Goal: Task Accomplishment & Management: Use online tool/utility

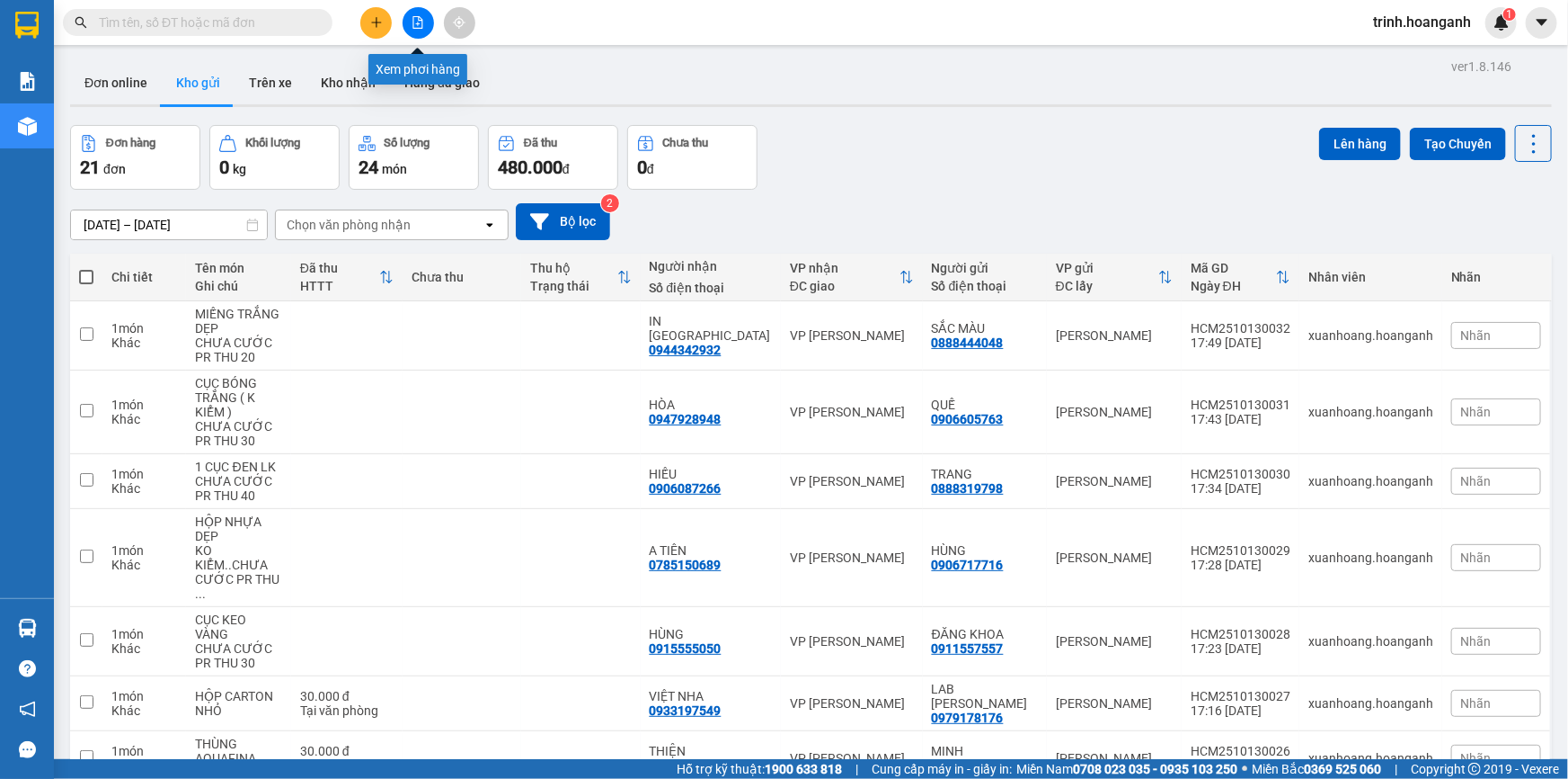
click at [415, 23] on icon "file-add" at bounding box center [418, 22] width 13 height 13
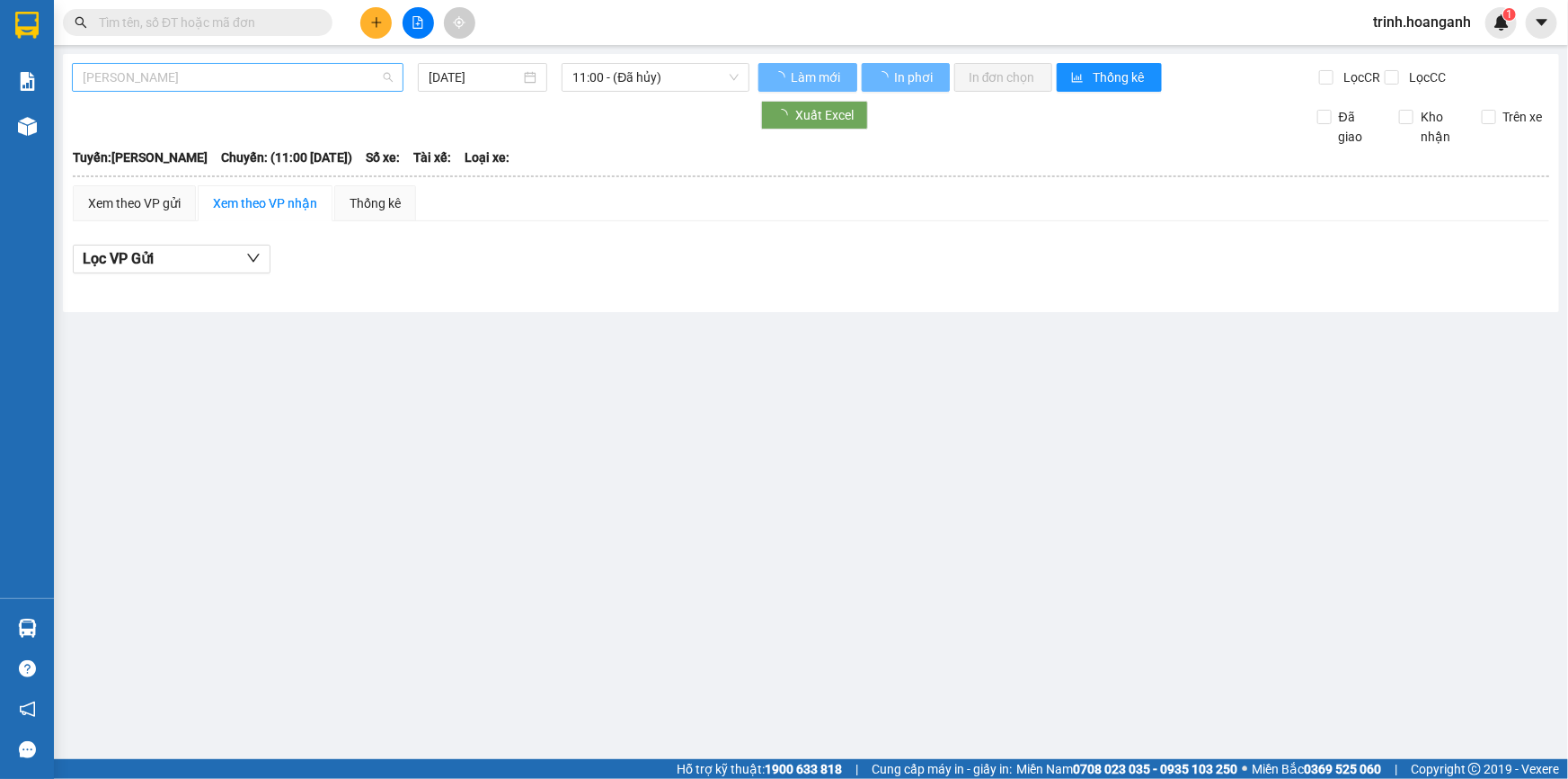
click at [113, 72] on span "[PERSON_NAME]" at bounding box center [237, 77] width 310 height 27
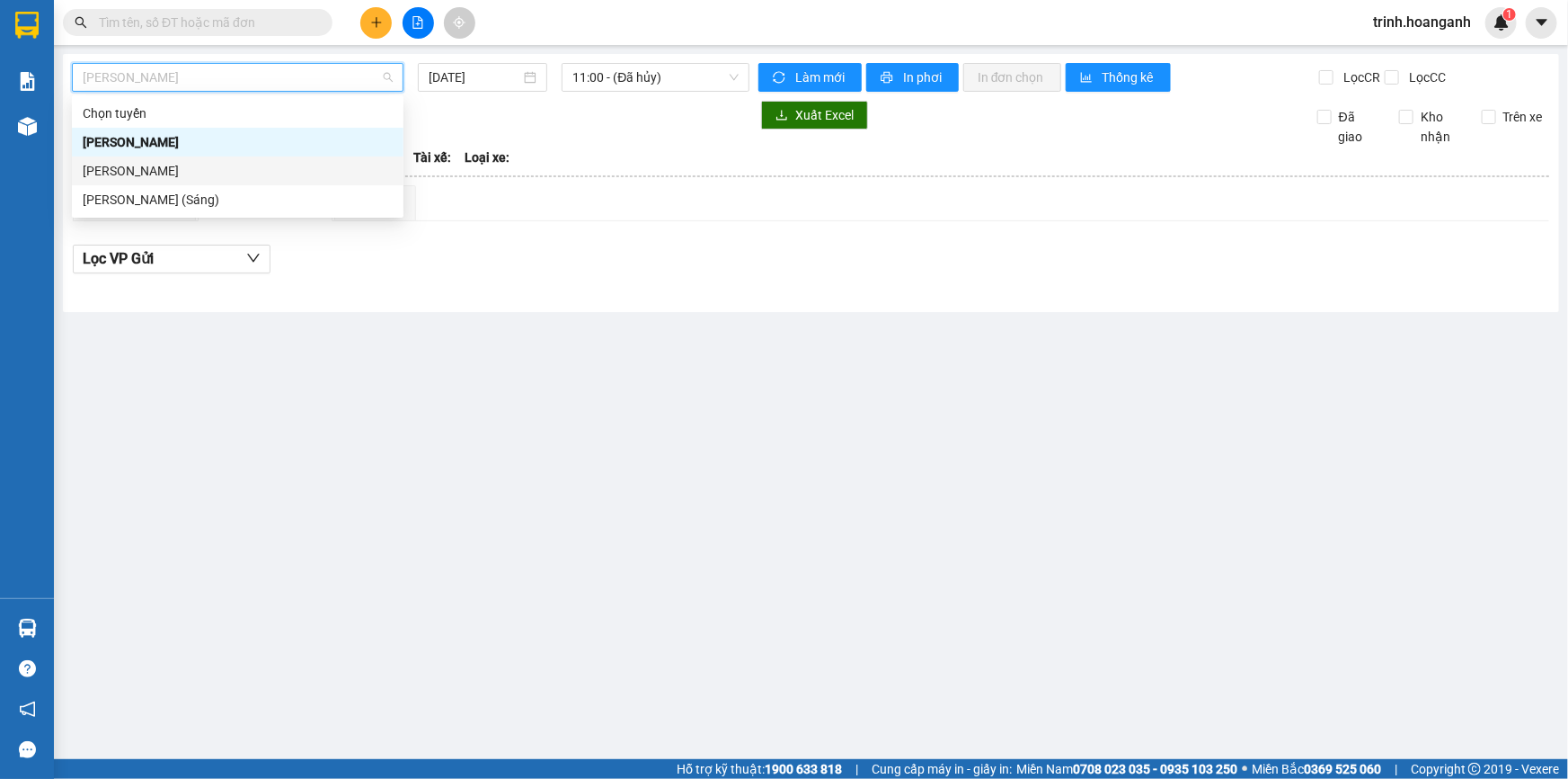
click at [134, 171] on div "[PERSON_NAME]" at bounding box center [237, 171] width 310 height 20
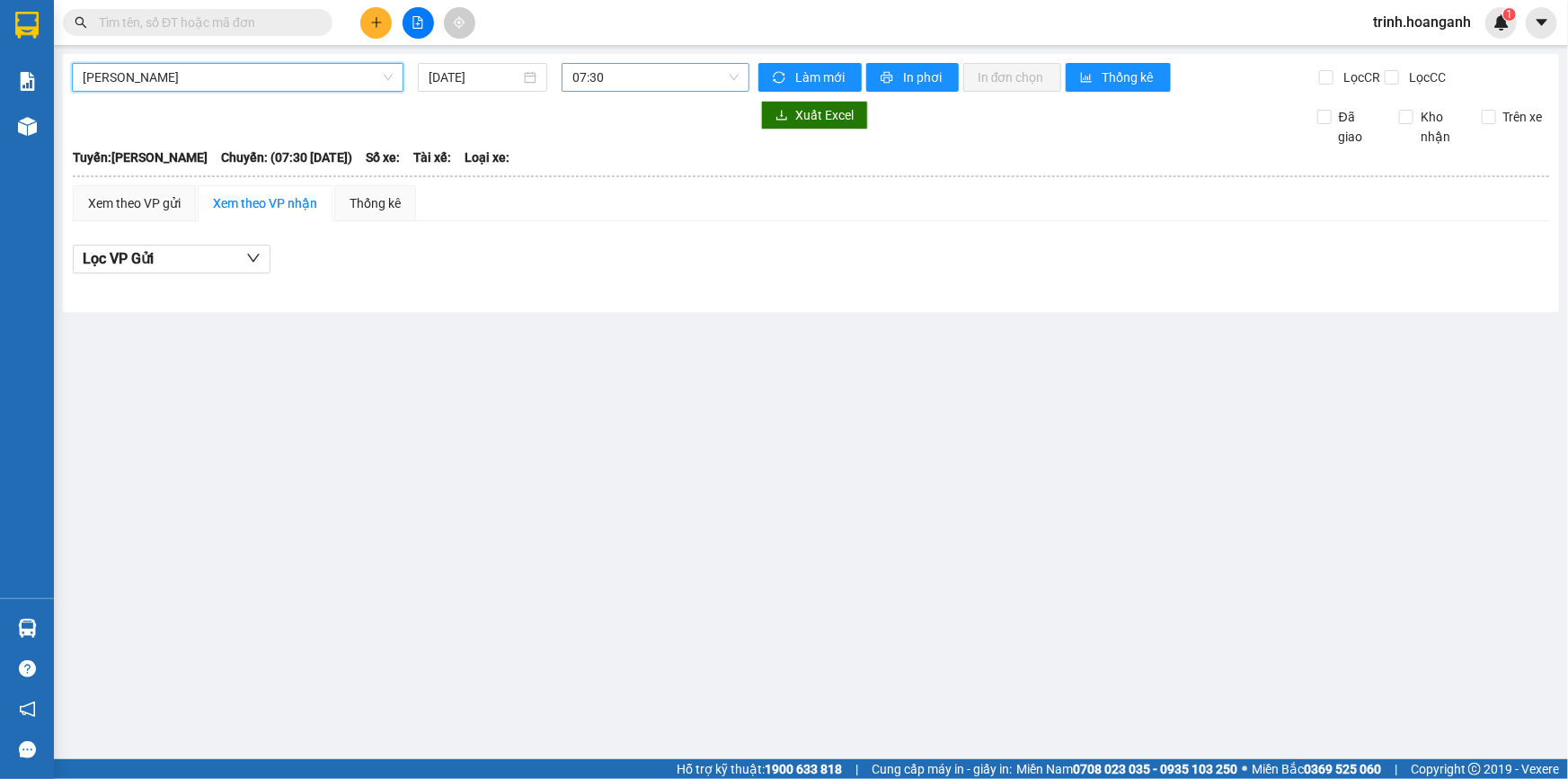
click at [598, 73] on span "07:30" at bounding box center [655, 77] width 166 height 27
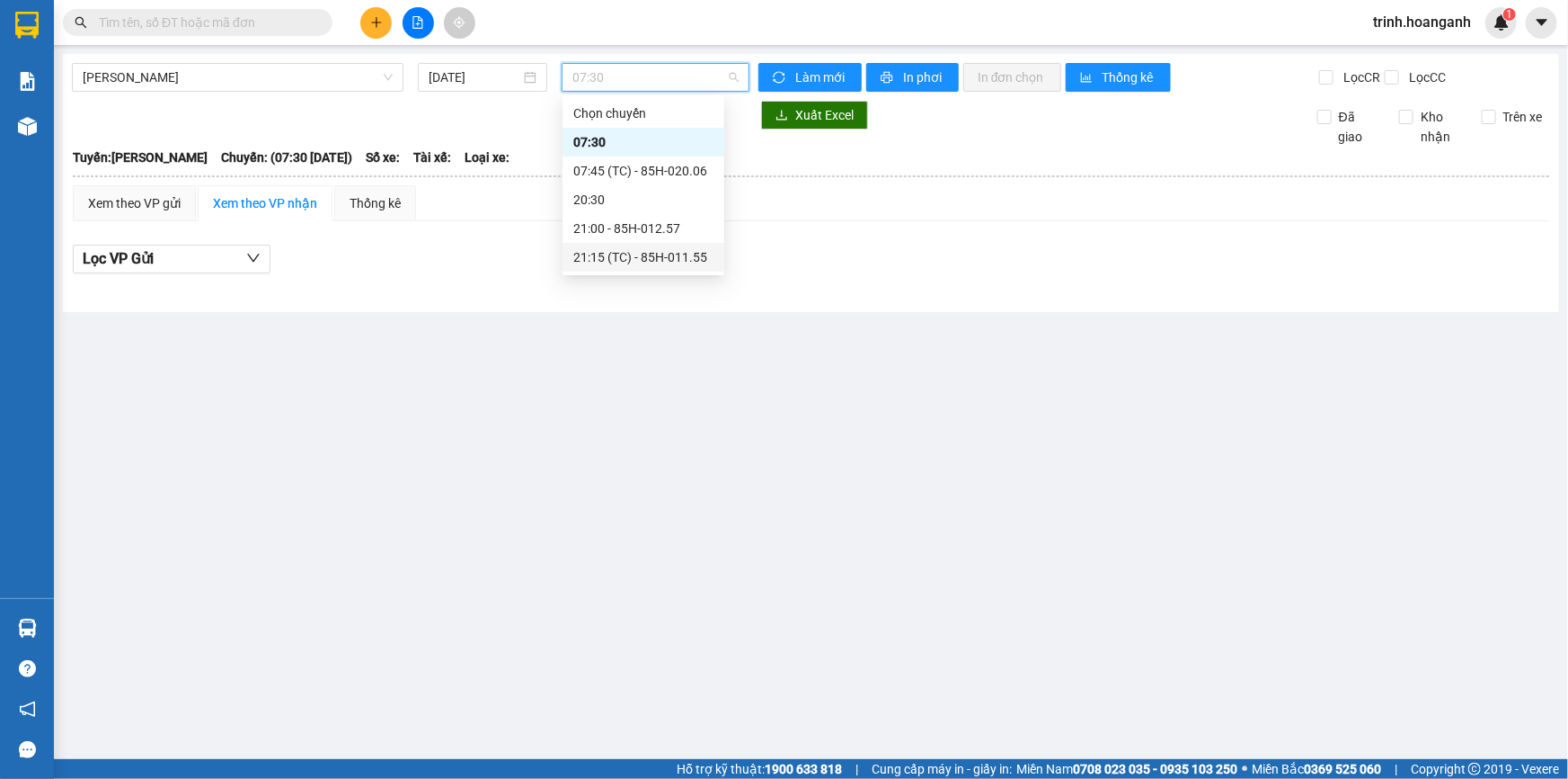
click at [618, 255] on div "21:15 (TC) - 85H-011.55" at bounding box center [643, 257] width 141 height 20
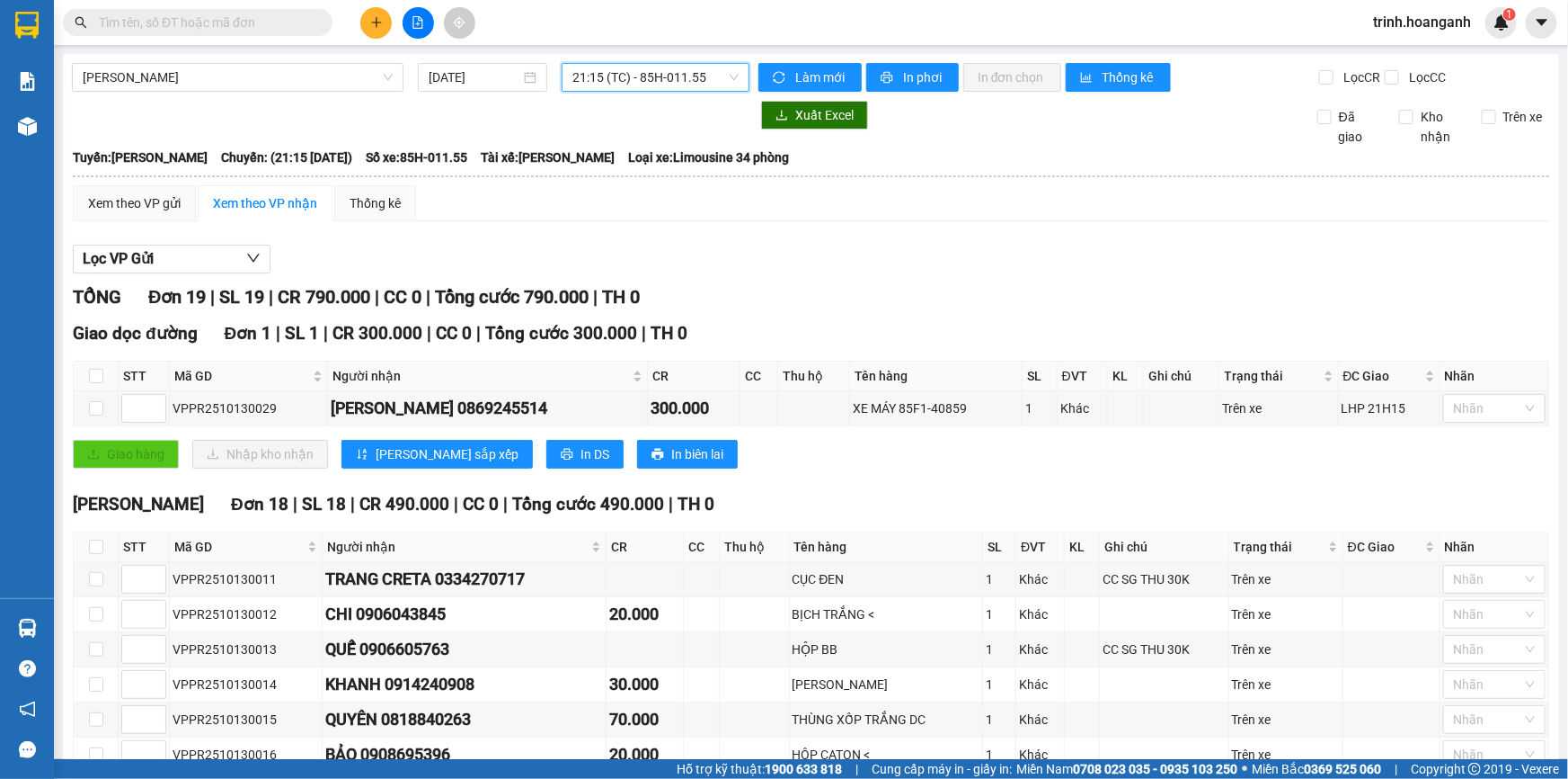
click at [894, 270] on div "Lọc VP Gửi" at bounding box center [811, 260] width 1477 height 30
click at [1279, 225] on div "Xem theo VP gửi Xem theo VP nhận Thống kê Lọc VP Gửi TỔNG Đơn 19 | SL 19 | CR …" at bounding box center [811, 721] width 1477 height 1073
click at [921, 290] on div "TỔNG Đơn 19 | SL 19 | CR 790.000 | CC 0 | Tổng cước 790.000 | TH 0" at bounding box center [811, 297] width 1477 height 28
click at [659, 76] on span "21:15 (TC) - 85H-011.55" at bounding box center [655, 77] width 166 height 27
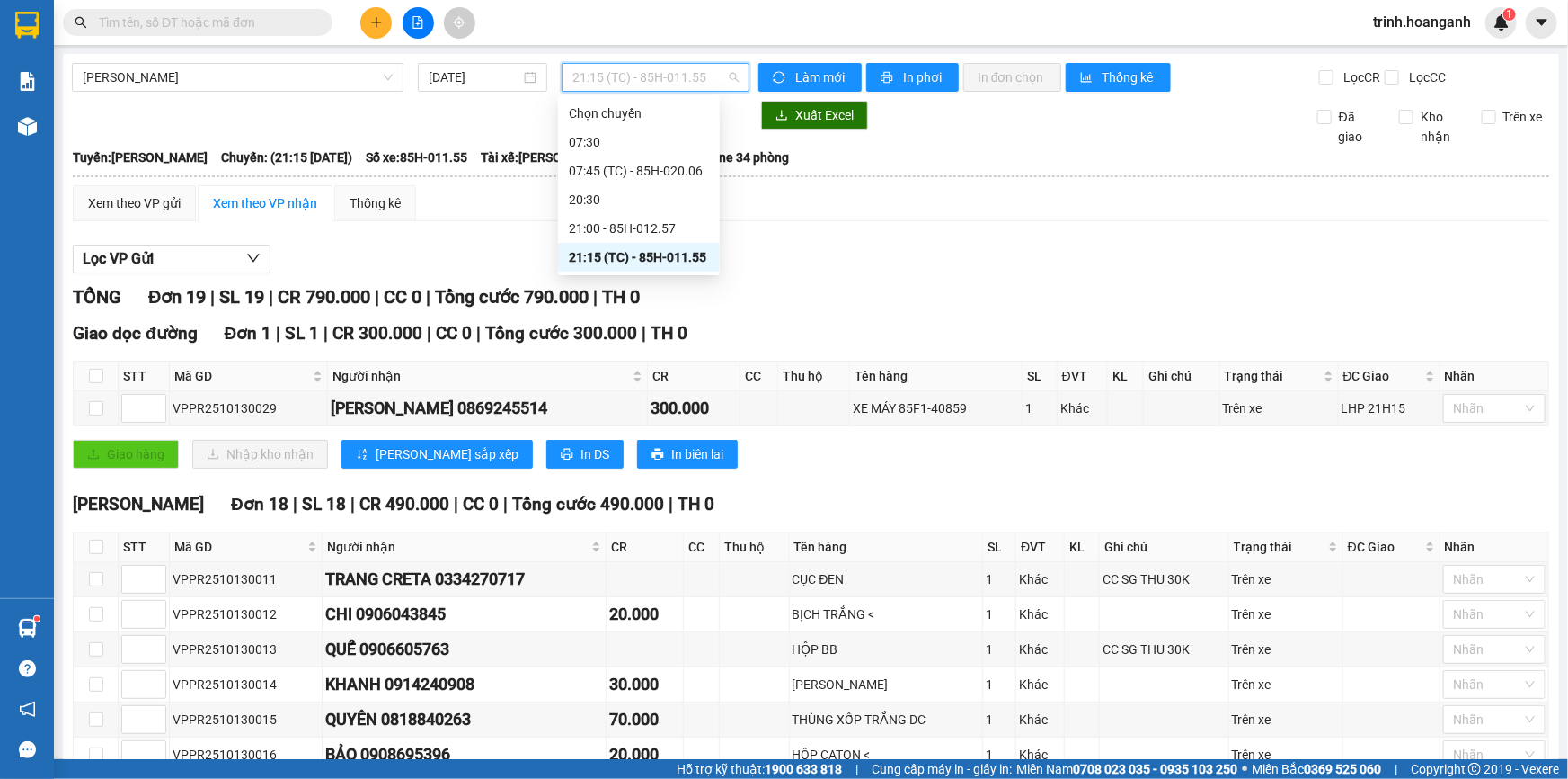
drag, startPoint x: 651, startPoint y: 249, endPoint x: 676, endPoint y: 208, distance: 48.0
click at [652, 251] on div "21:15 (TC) - 85H-011.55" at bounding box center [639, 257] width 141 height 20
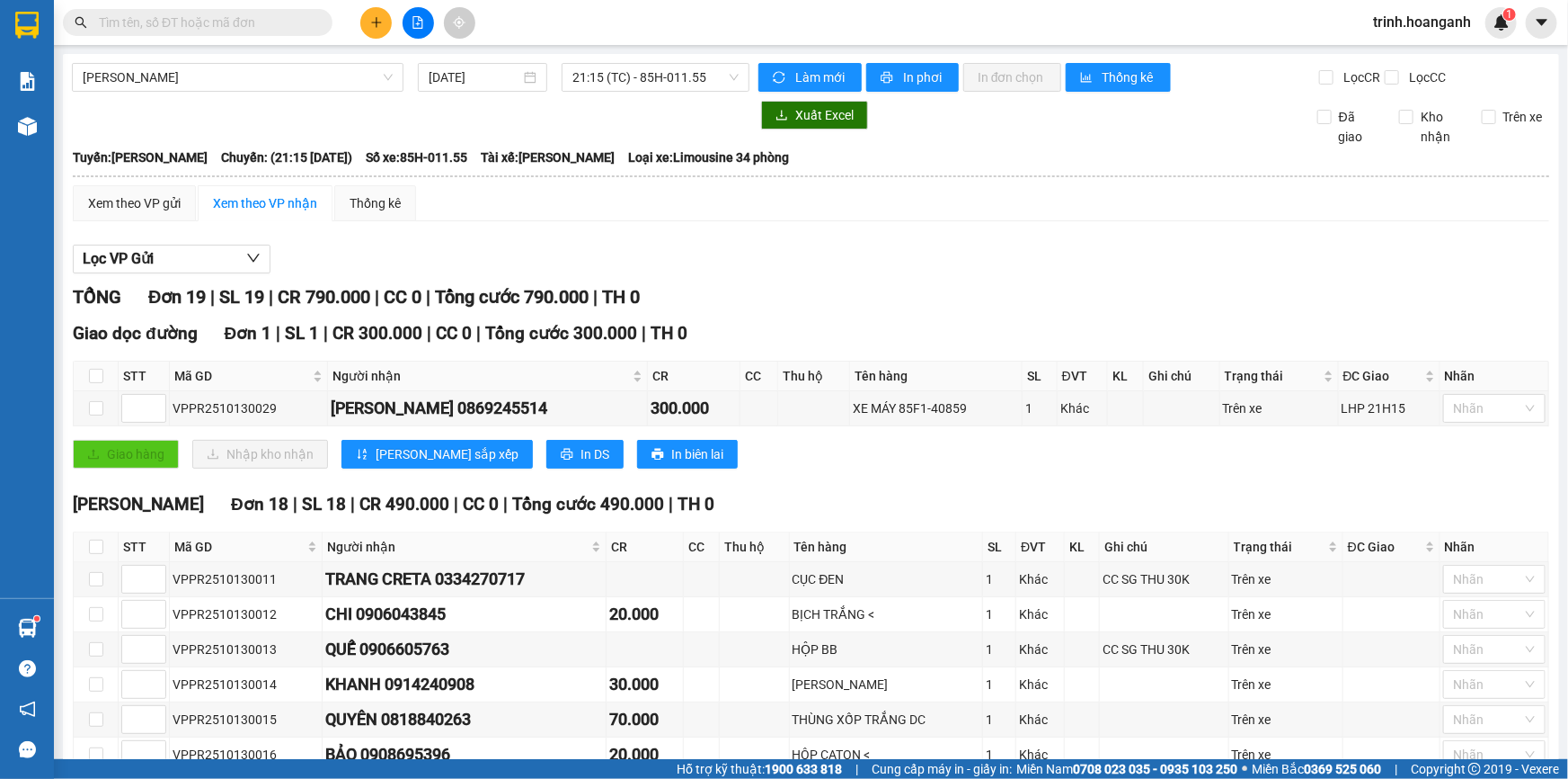
click at [886, 62] on div "[PERSON_NAME] [DATE] 21:15 (TC) - 85H-011.55 Làm mới In phơi In đơn chọn Thống …" at bounding box center [811, 665] width 1496 height 1223
click at [886, 84] on span "printer" at bounding box center [889, 78] width 16 height 15
click at [1030, 265] on div "Lọc VP Gửi" at bounding box center [811, 260] width 1477 height 30
click at [962, 292] on div "TỔNG Đơn 19 | SL 19 | CR 790.000 | CC 0 | Tổng cước 790.000 | TH 0" at bounding box center [811, 297] width 1477 height 28
click at [1274, 265] on div "Lọc VP Gửi" at bounding box center [811, 260] width 1477 height 30
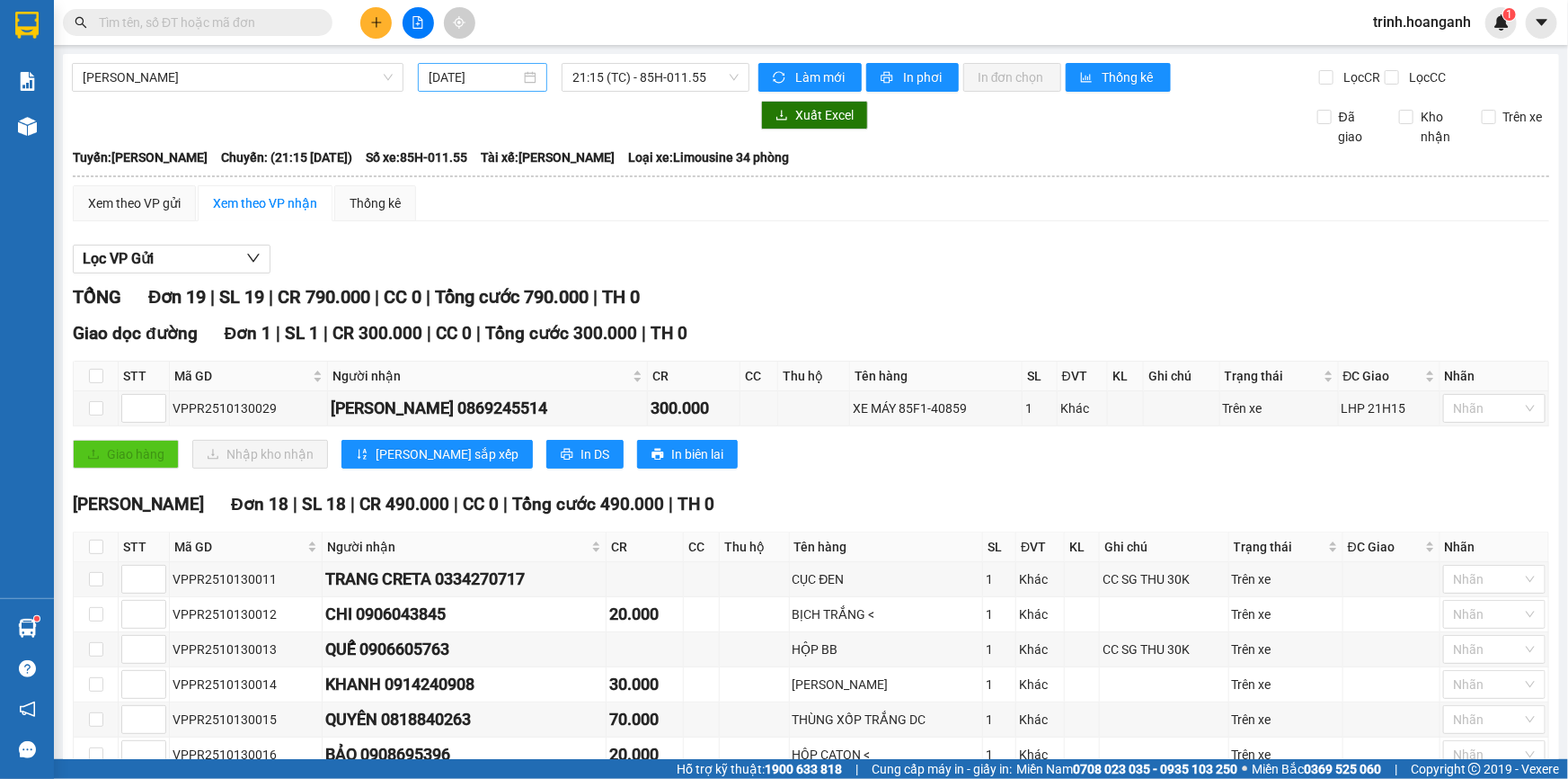
click at [485, 84] on input "[DATE]" at bounding box center [474, 78] width 91 height 20
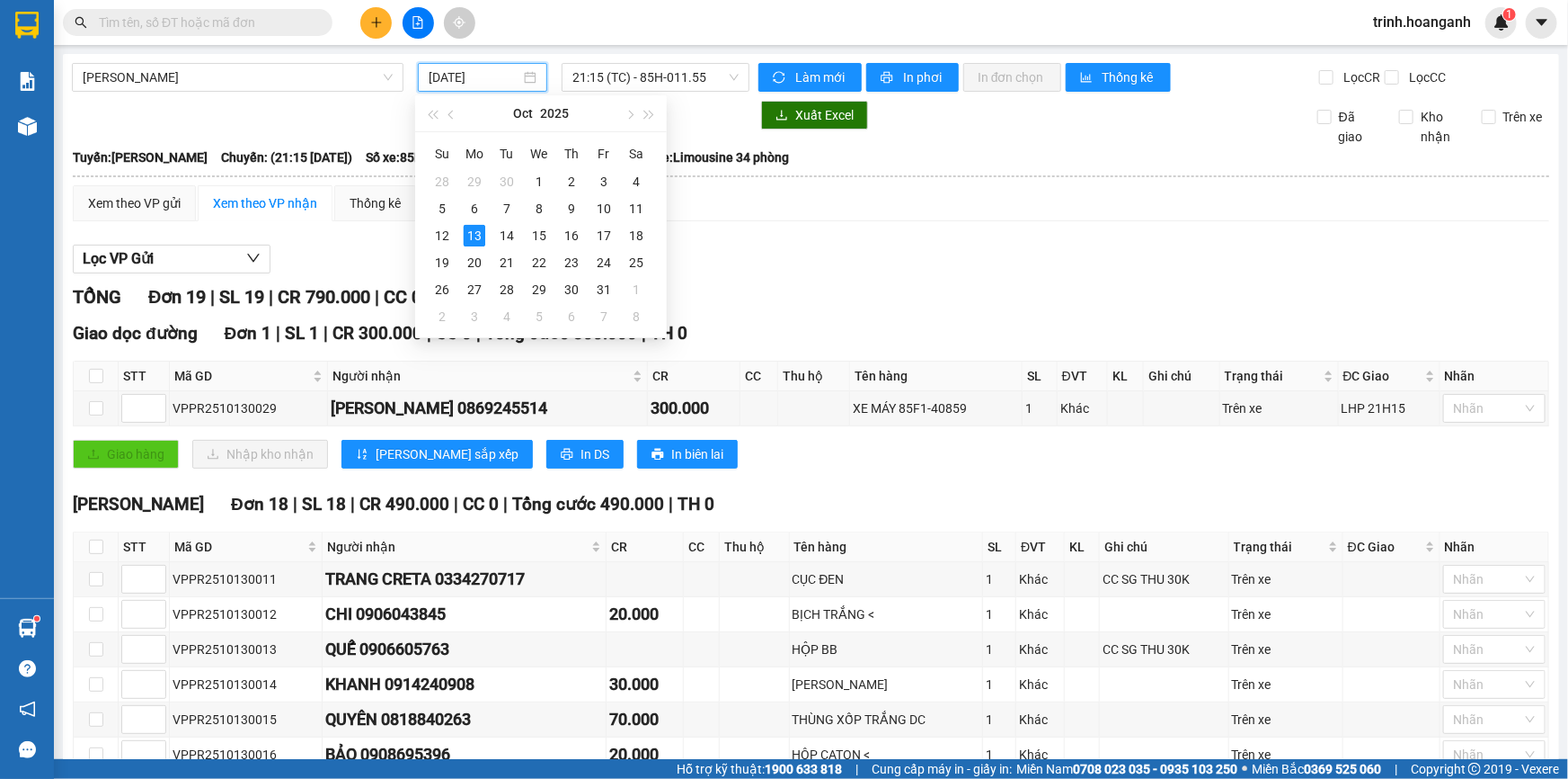
click at [656, 204] on div "Su Mo Tu We Th Fr Sa 28 29 30 1 2 3 4 5 6 7 8 9 10 11 12 13 14 15 16 17 18 19 2…" at bounding box center [541, 234] width 252 height 205
click at [645, 206] on div "11" at bounding box center [636, 209] width 22 height 22
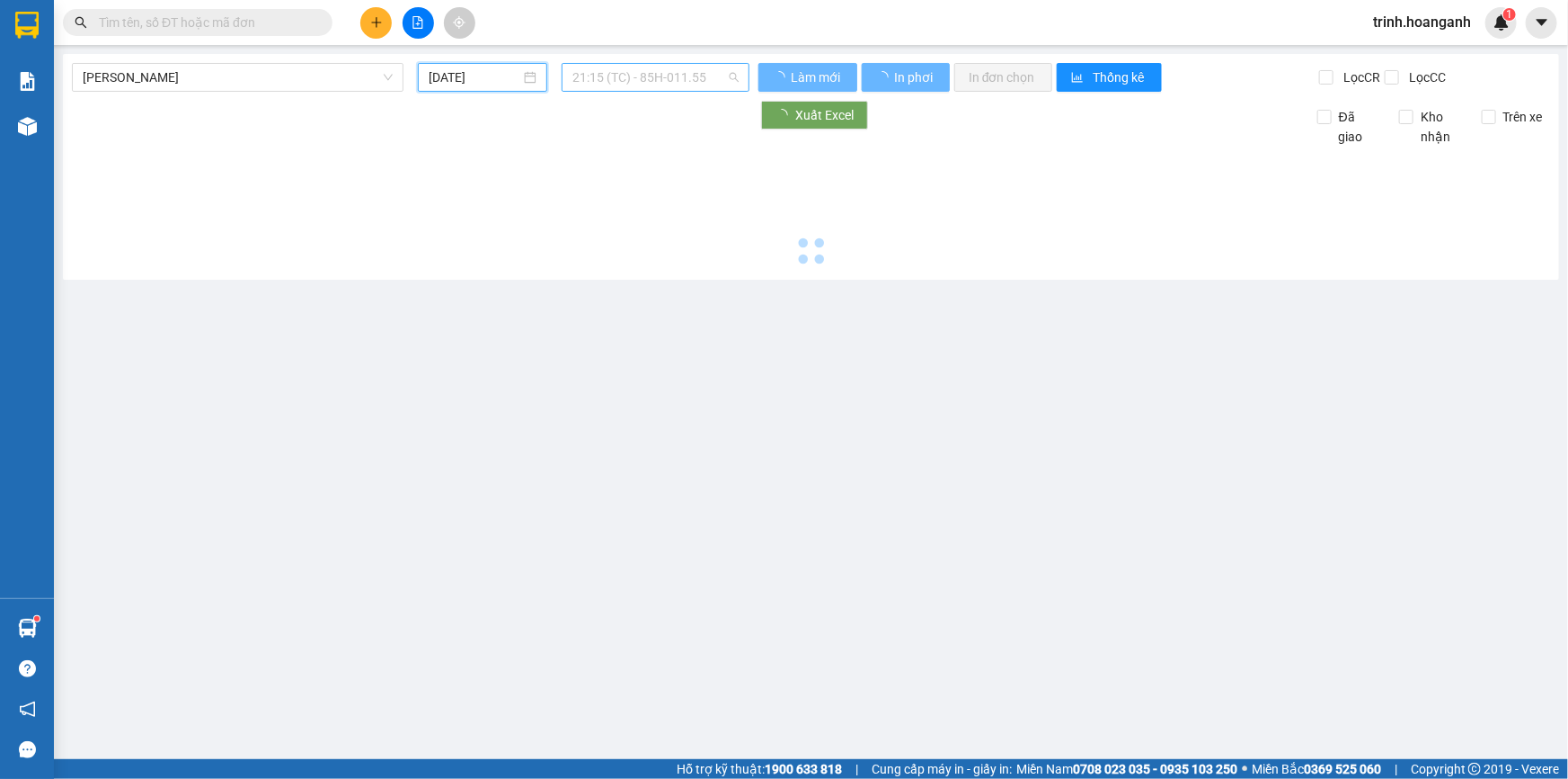
drag, startPoint x: 670, startPoint y: 90, endPoint x: 682, endPoint y: 86, distance: 12.6
click at [674, 90] on span "21:15 (TC) - 85H-011.55" at bounding box center [655, 77] width 166 height 27
type input "[DATE]"
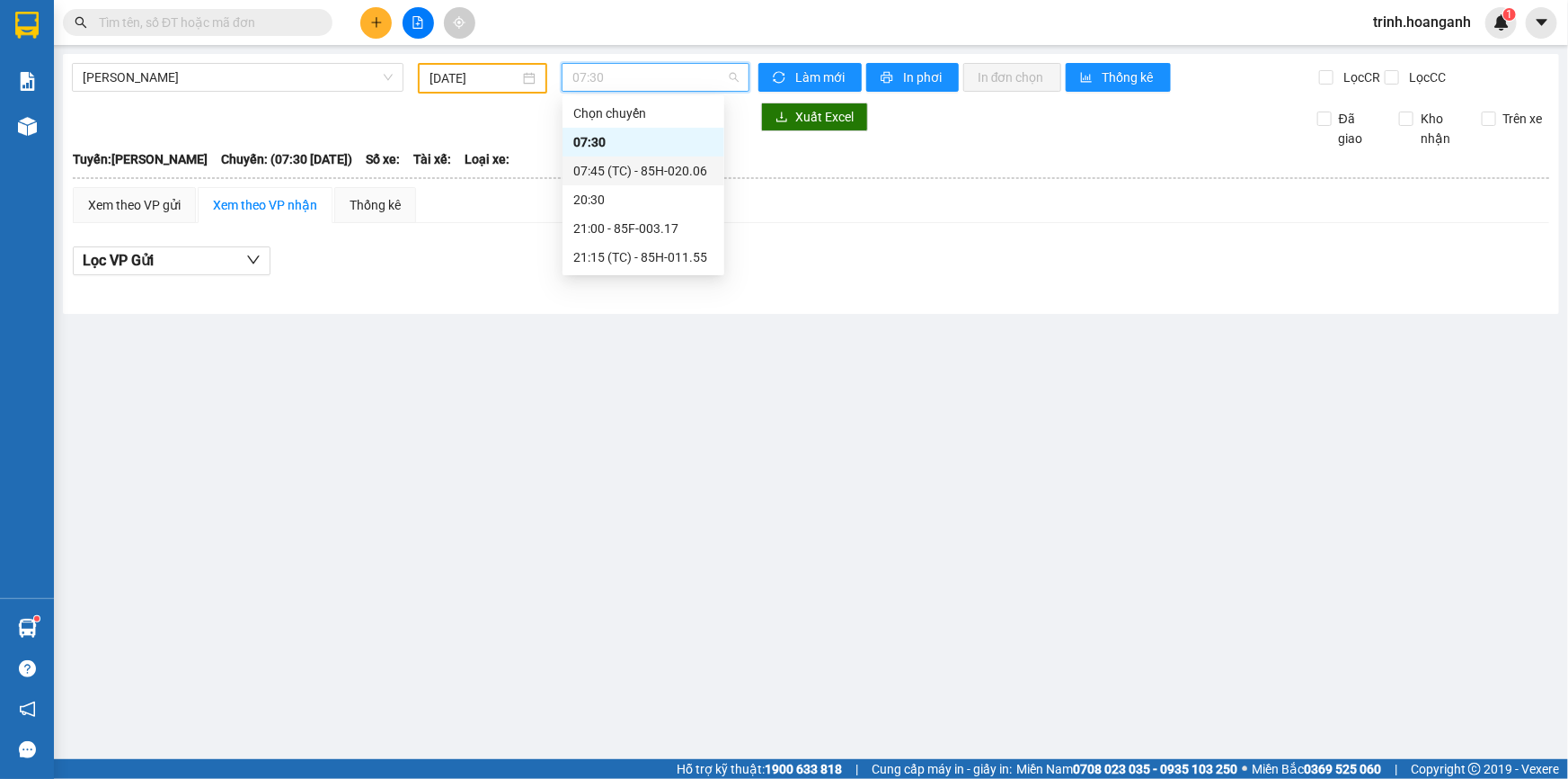
click at [686, 171] on div "07:45 (TC) - 85H-020.06" at bounding box center [643, 171] width 141 height 20
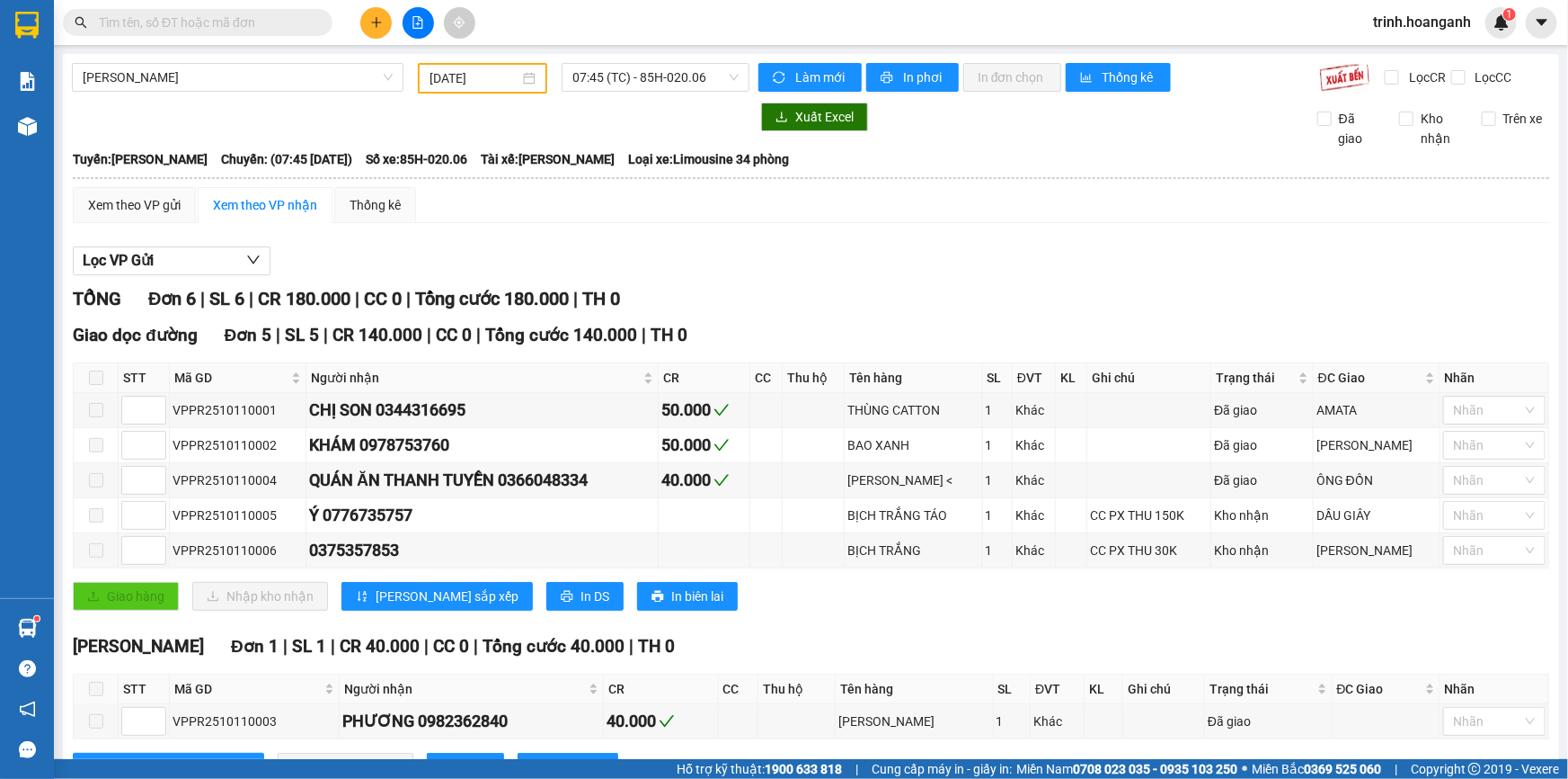
click at [855, 303] on div "TỔNG Đơn 6 | SL 6 | CR 180.000 | CC 0 | Tổng cước 180.000 | TH 0" at bounding box center [811, 299] width 1477 height 28
click at [758, 306] on div "TỔNG Đơn 6 | SL 6 | CR 180.000 | CC 0 | Tổng cước 180.000 | TH 0" at bounding box center [811, 299] width 1477 height 28
drag, startPoint x: 315, startPoint y: 515, endPoint x: 447, endPoint y: 524, distance: 132.3
click at [447, 524] on div "Ý 0776735757" at bounding box center [482, 515] width 346 height 26
click at [451, 527] on td "Ý 0776735757" at bounding box center [483, 515] width 352 height 35
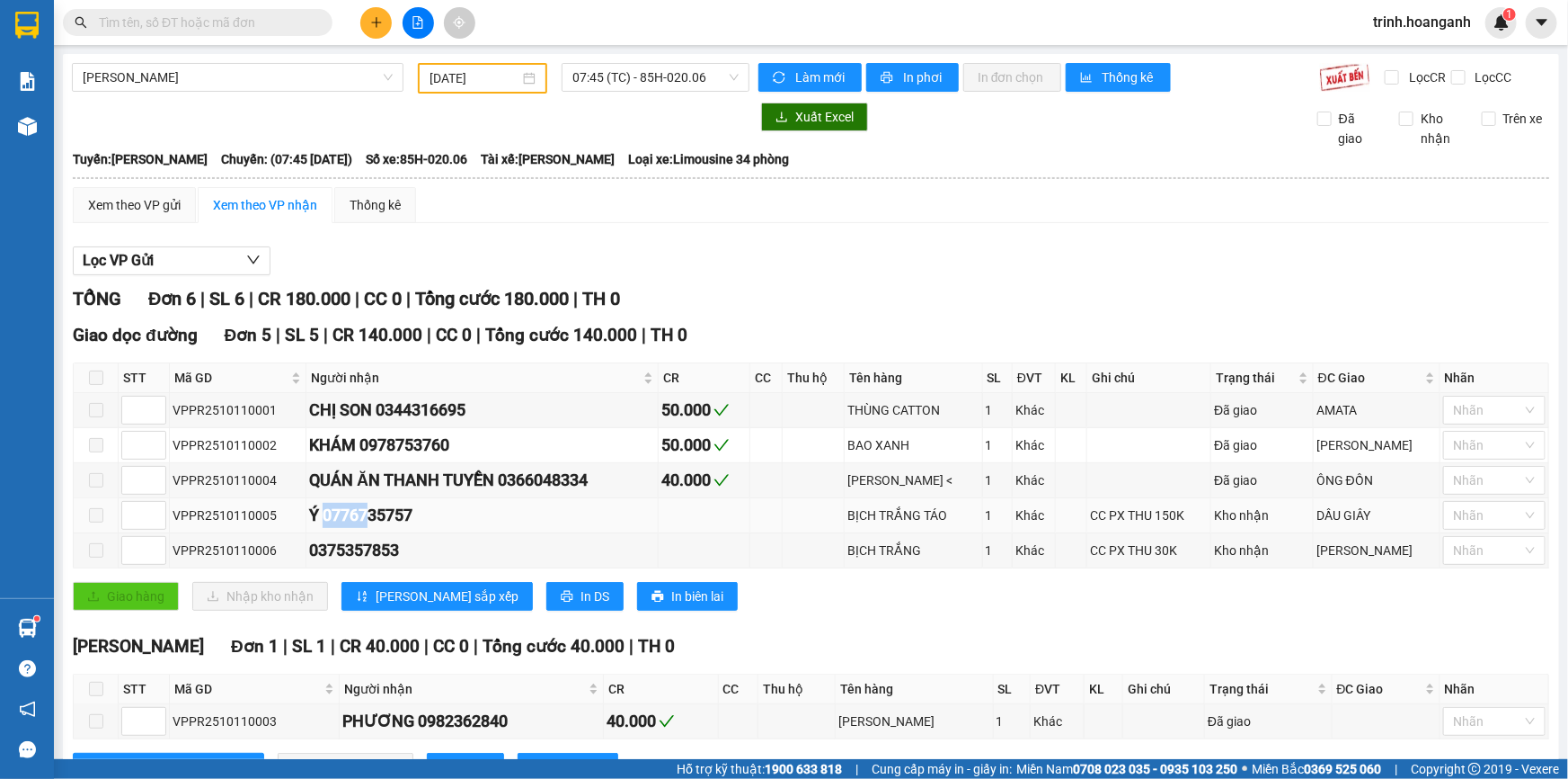
drag, startPoint x: 319, startPoint y: 512, endPoint x: 370, endPoint y: 497, distance: 53.2
click at [369, 498] on td "Ý 0776735757" at bounding box center [483, 515] width 352 height 35
drag, startPoint x: 384, startPoint y: 526, endPoint x: 348, endPoint y: 523, distance: 36.1
click at [384, 527] on td "Ý 0776735757" at bounding box center [483, 515] width 352 height 35
drag, startPoint x: 319, startPoint y: 514, endPoint x: 441, endPoint y: 514, distance: 122.0
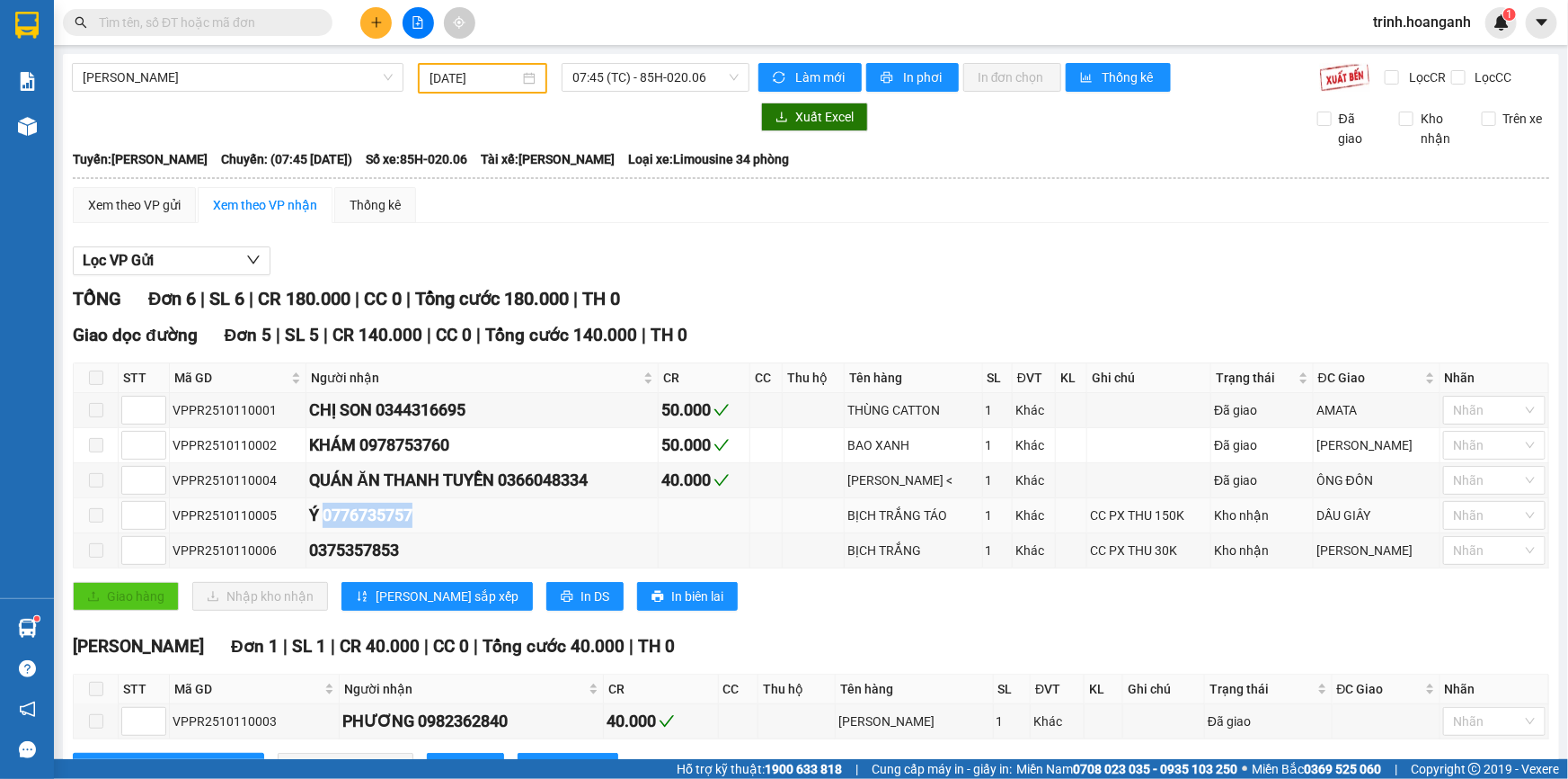
click at [441, 514] on div "Ý 0776735757" at bounding box center [482, 515] width 346 height 26
copy div "0776735757"
drag, startPoint x: 256, startPoint y: 13, endPoint x: 801, endPoint y: 349, distance: 640.3
click at [801, 349] on div "Giao dọc đường Đơn 5 | SL 5 | CR 140.000 | CC 0 | Tổng cước 140.000 | TH 0 STT …" at bounding box center [811, 472] width 1477 height 302
click at [867, 338] on div "Giao dọc đường Đơn 5 | SL 5 | CR 140.000 | CC 0 | Tổng cước 140.000 | TH 0" at bounding box center [811, 334] width 1477 height 27
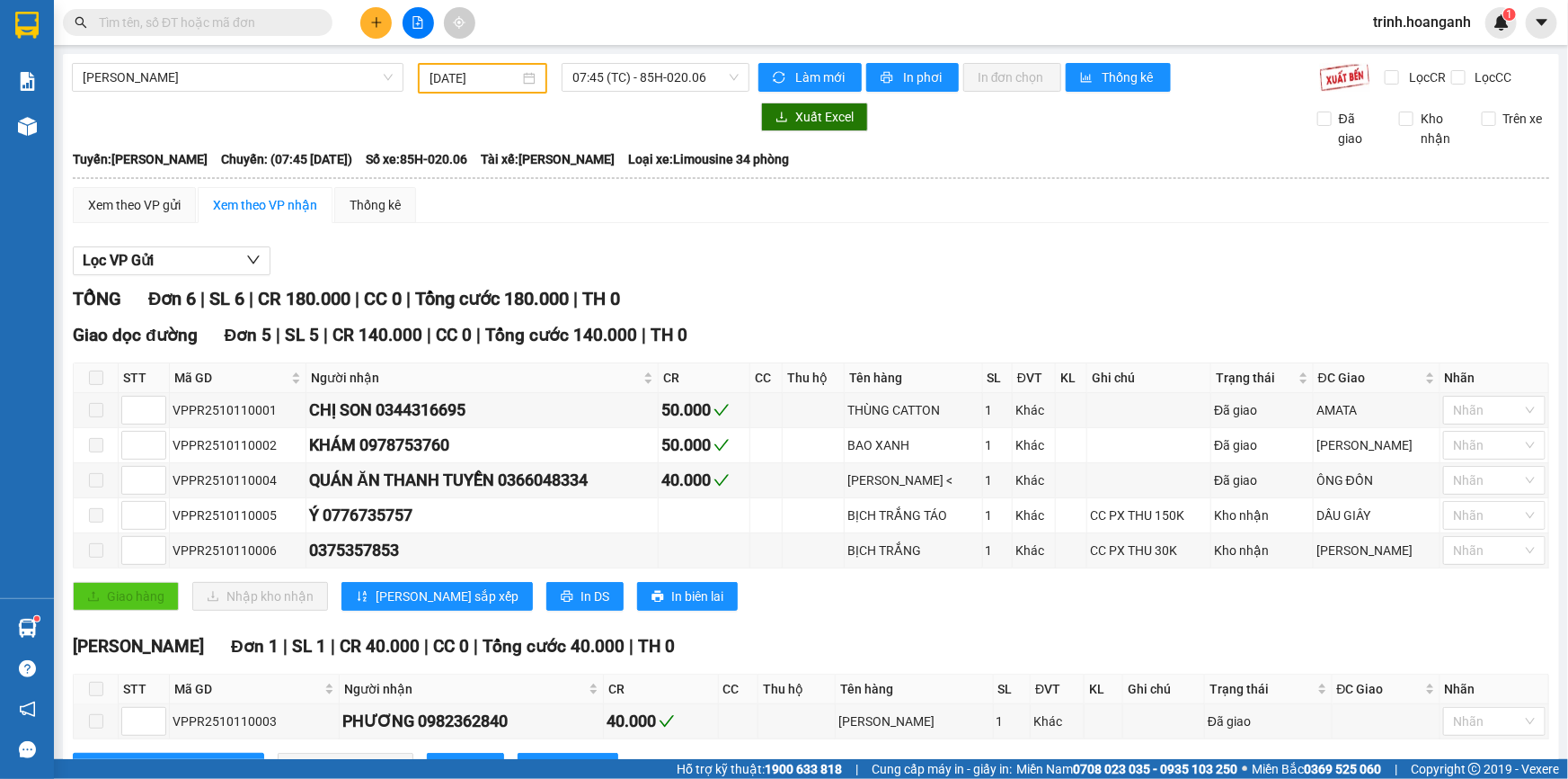
click at [1373, 17] on span "trinh.hoanganh" at bounding box center [1422, 22] width 127 height 23
click at [1393, 47] on span "Đăng xuất" at bounding box center [1430, 56] width 89 height 20
